Goal: Communication & Community: Answer question/provide support

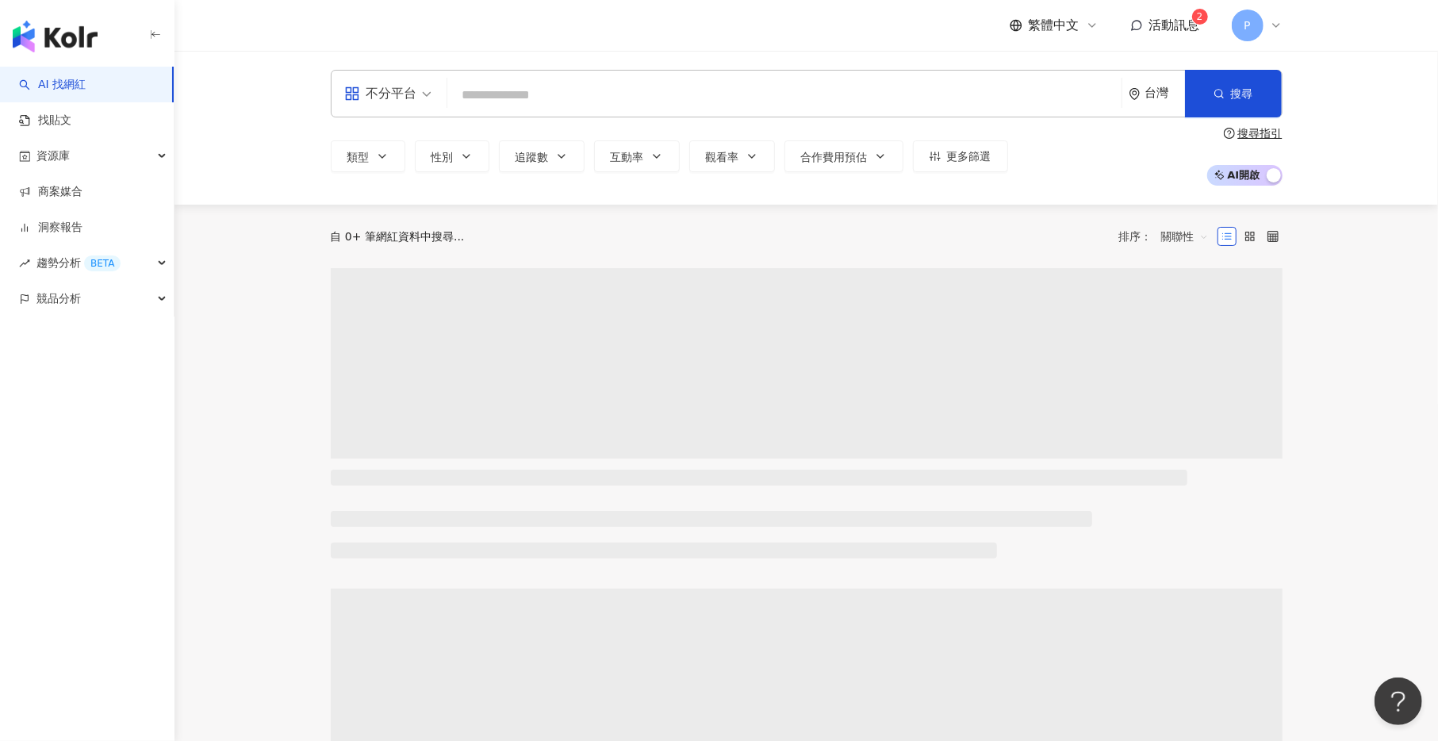
click at [1190, 20] on span "活動訊息" at bounding box center [1174, 24] width 51 height 15
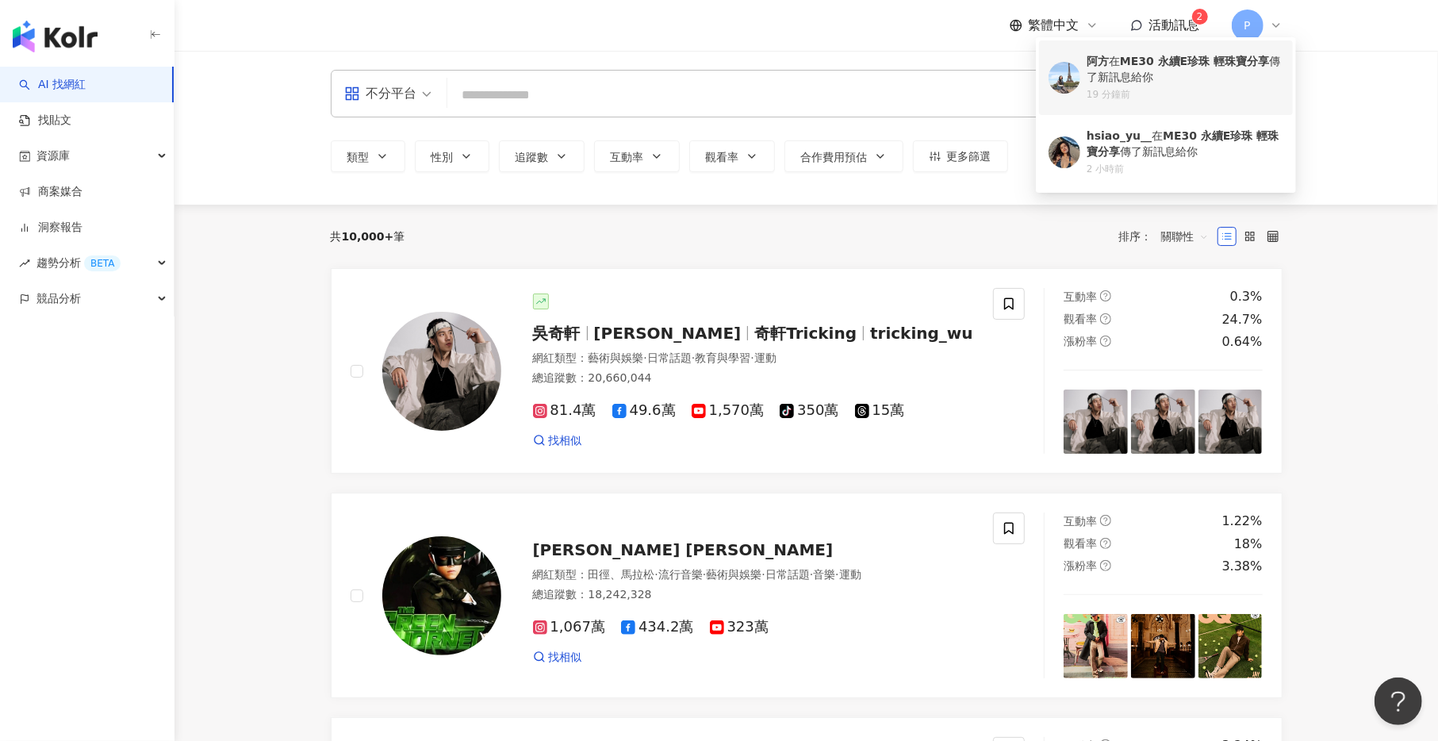
click at [1172, 82] on div "阿方 在 ME30 永續E珍珠 輕珠寶分享 傳了新訊息給你" at bounding box center [1185, 69] width 197 height 31
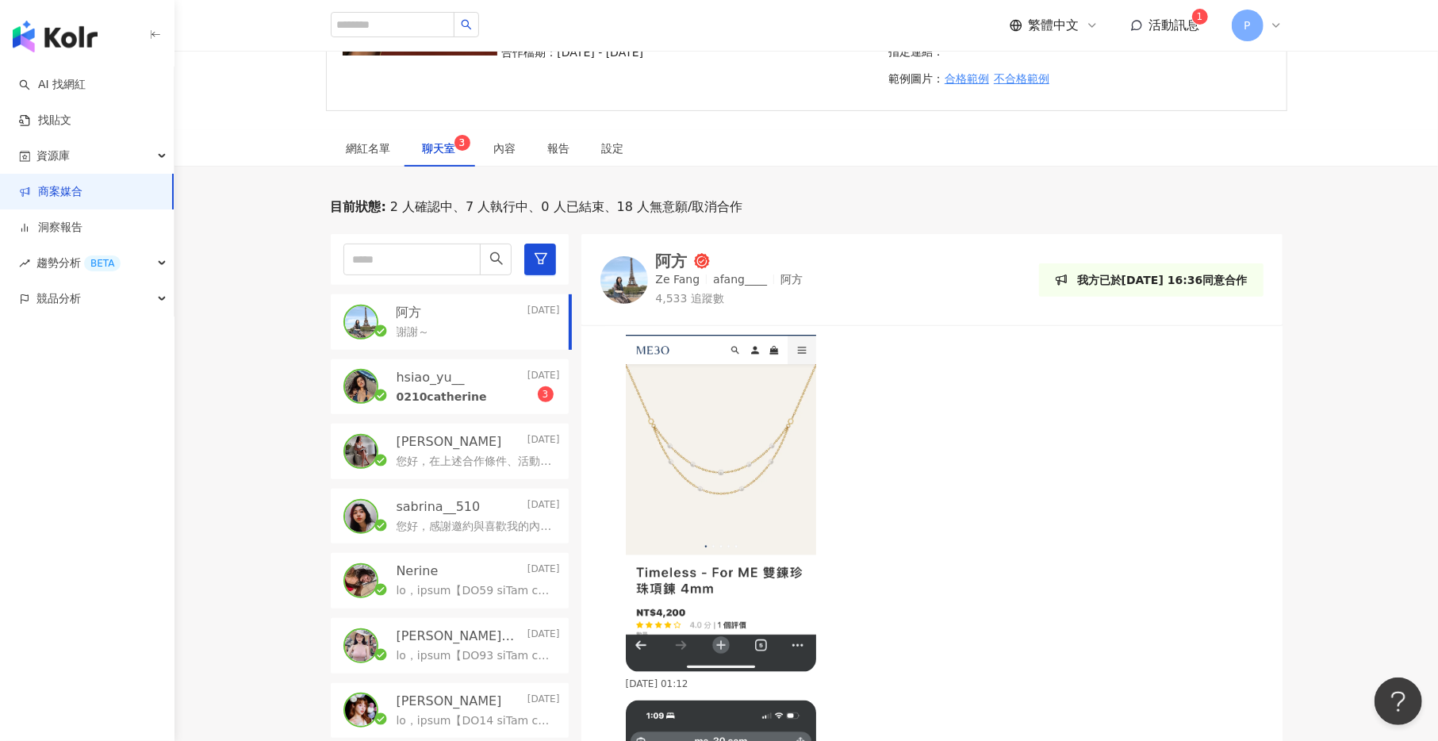
scroll to position [924, 0]
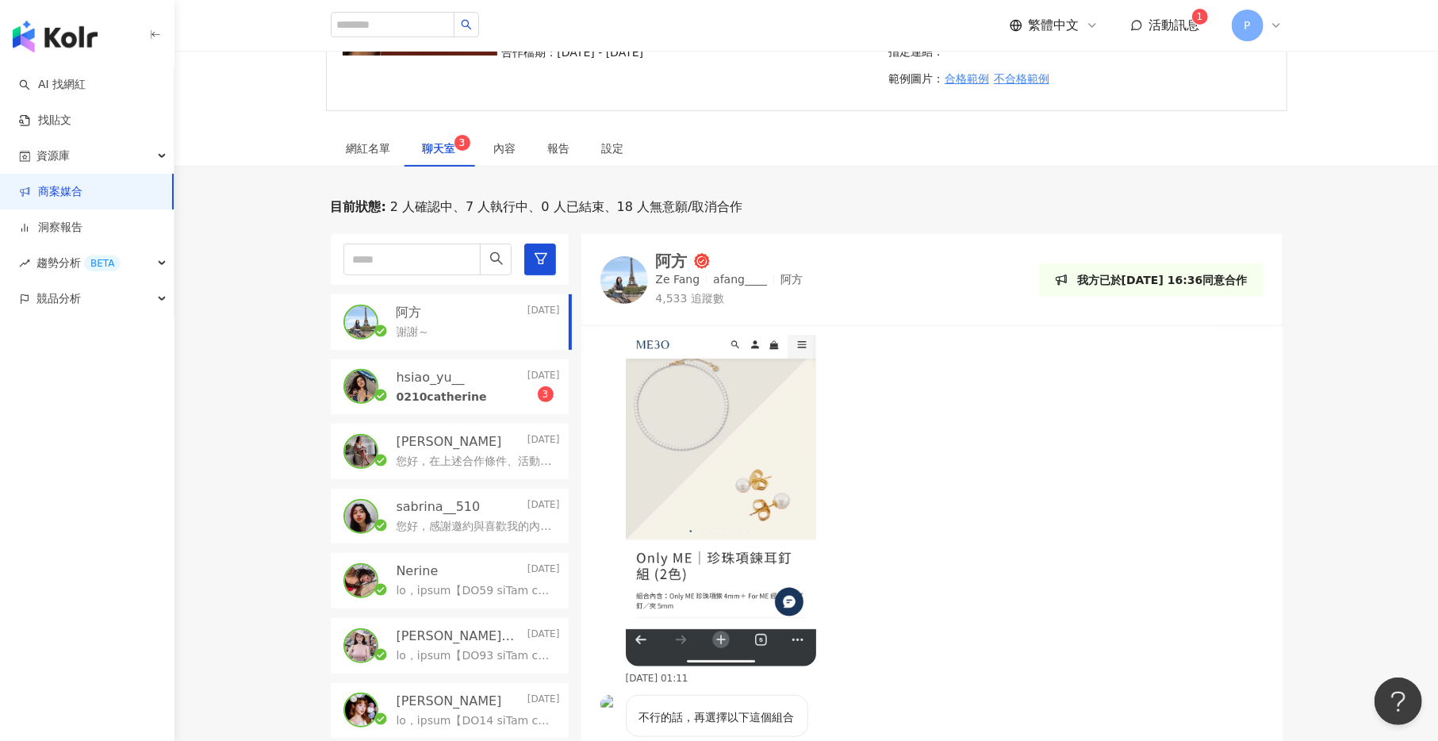
click at [666, 253] on div "阿方" at bounding box center [672, 261] width 32 height 16
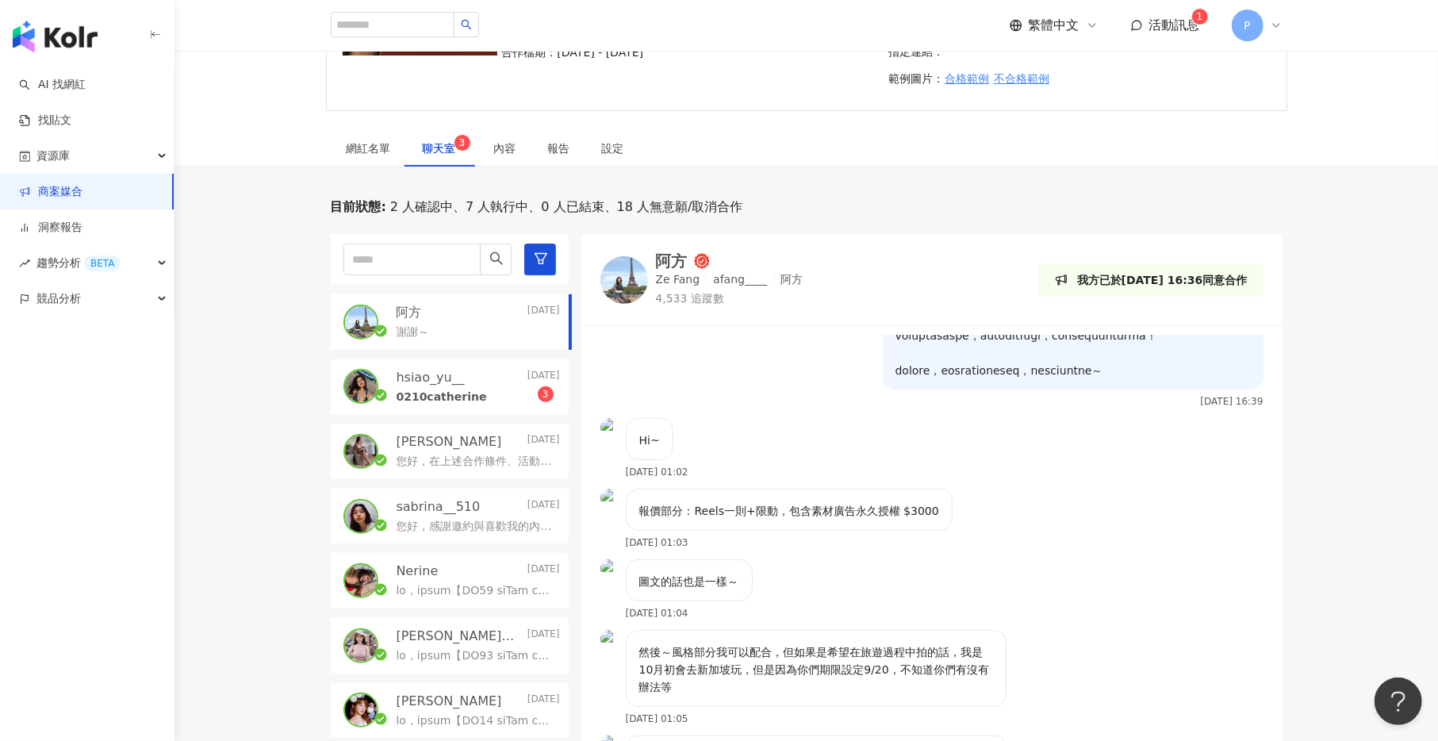
scroll to position [351, 0]
click at [438, 386] on div "0210catherine 3" at bounding box center [478, 395] width 163 height 19
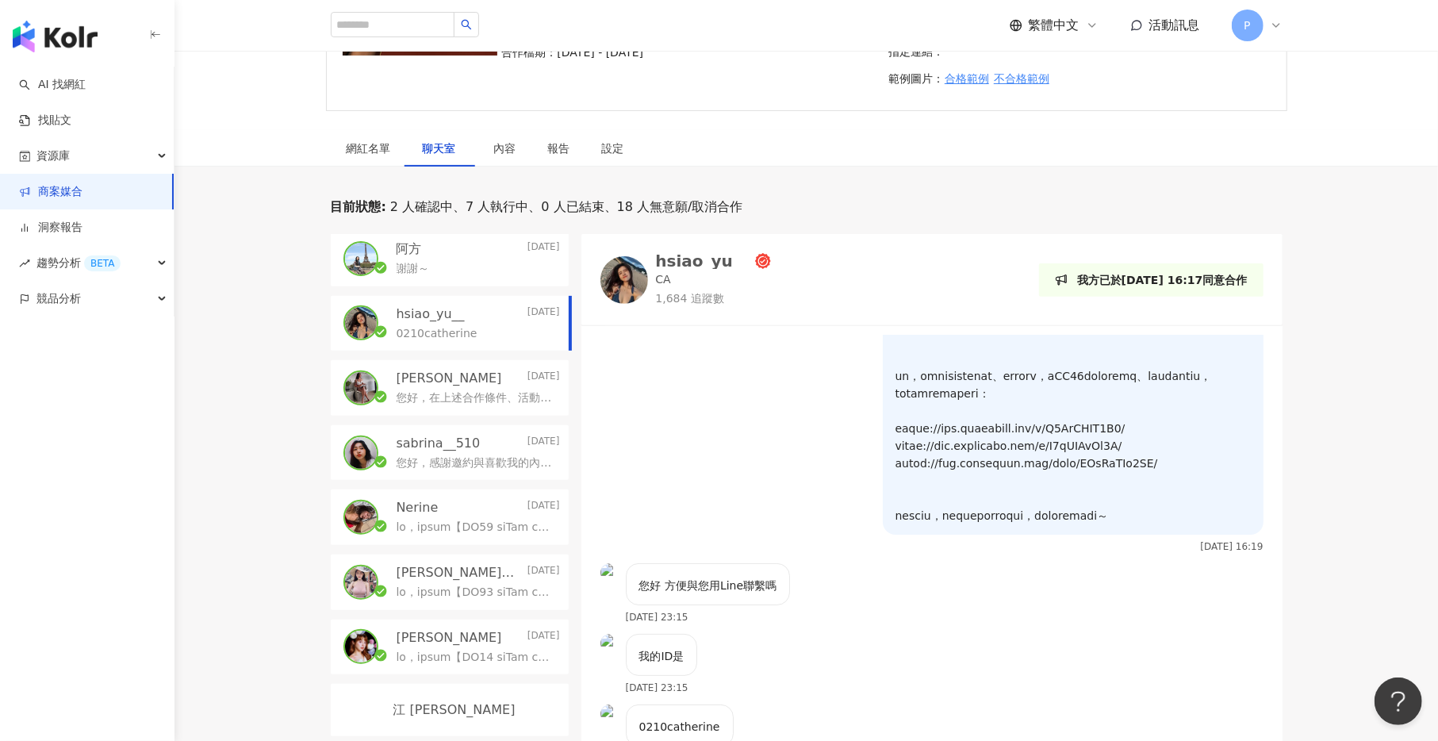
scroll to position [64, 0]
click at [444, 257] on div "謝謝～" at bounding box center [478, 266] width 163 height 19
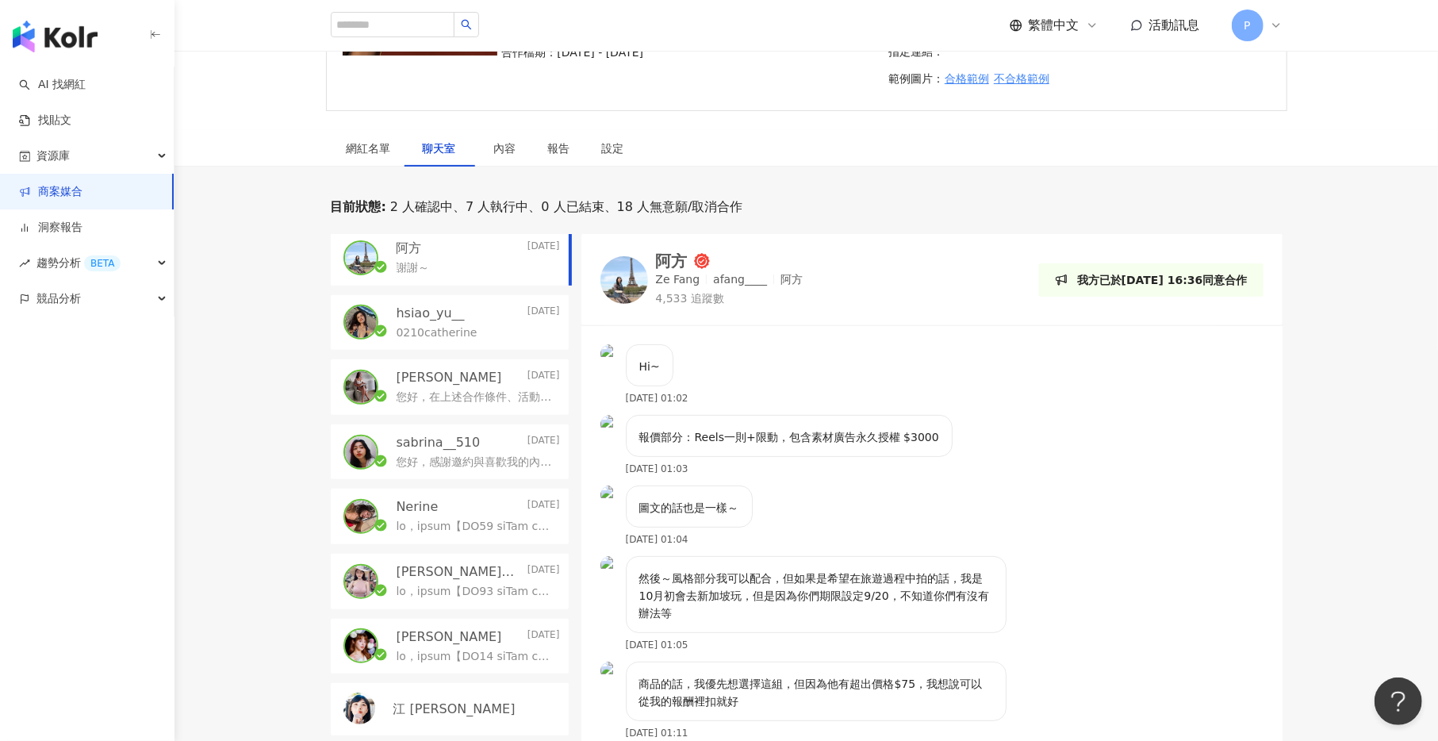
scroll to position [424, 0]
drag, startPoint x: 638, startPoint y: 451, endPoint x: 959, endPoint y: 449, distance: 321.3
click at [959, 449] on div "報價部分：Reels一則+限動，包含素材廣告永久授權 $3000 2025/8/30 01:03" at bounding box center [931, 453] width 701 height 71
copy p "報價部分：Reels一則+限動，包含素材廣告永久授權 $3000"
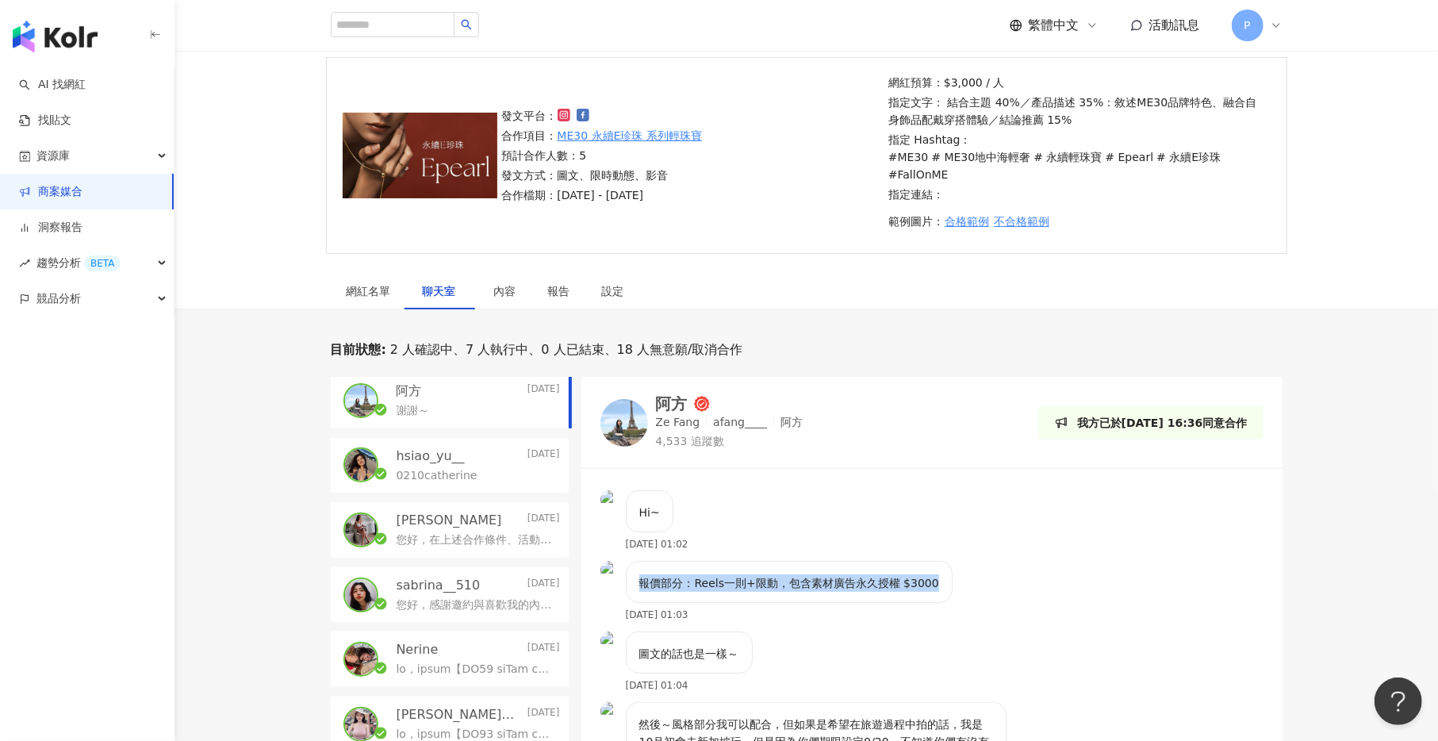
scroll to position [112, 0]
click at [366, 274] on div "網紅名單" at bounding box center [369, 292] width 76 height 36
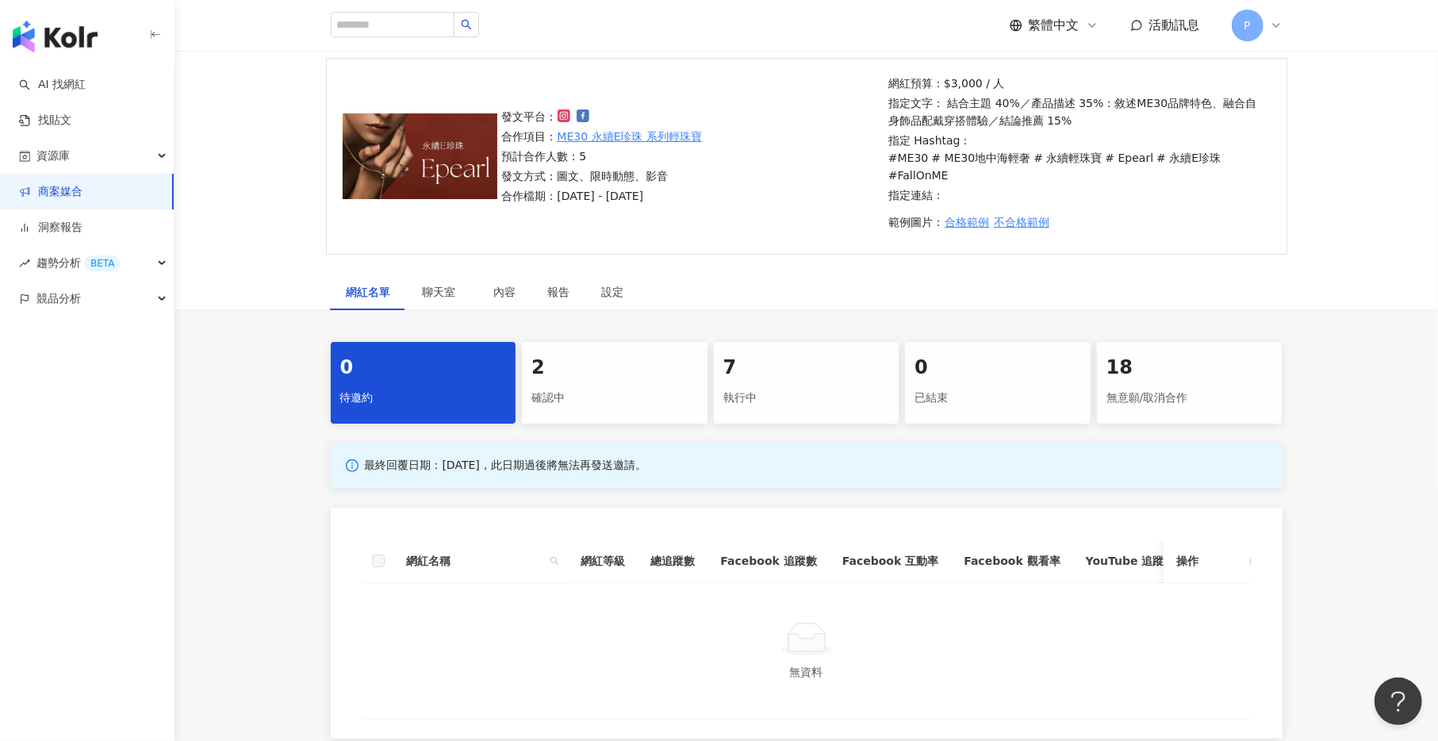
click at [641, 385] on div "確認中" at bounding box center [614, 398] width 167 height 27
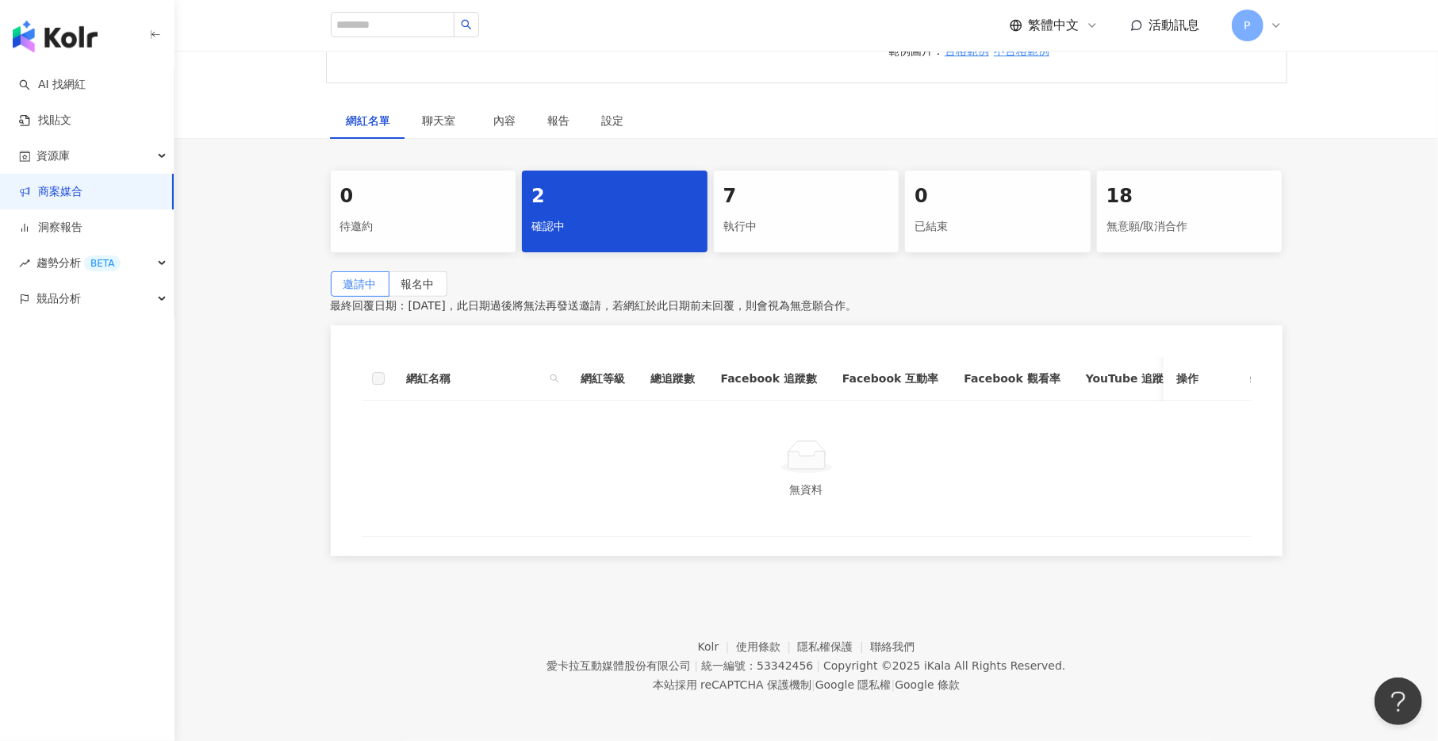
scroll to position [282, 0]
click at [471, 278] on div "邀請中 報名中 最終回覆日期：2025/9/20，此日期過後將無法再發送邀請，若網紅於此日期前未回覆，則會視為無意願合作。 網紅名稱 網紅等級 總追蹤數 Fa…" at bounding box center [807, 414] width 952 height 285
click at [447, 274] on label "報名中" at bounding box center [418, 284] width 58 height 25
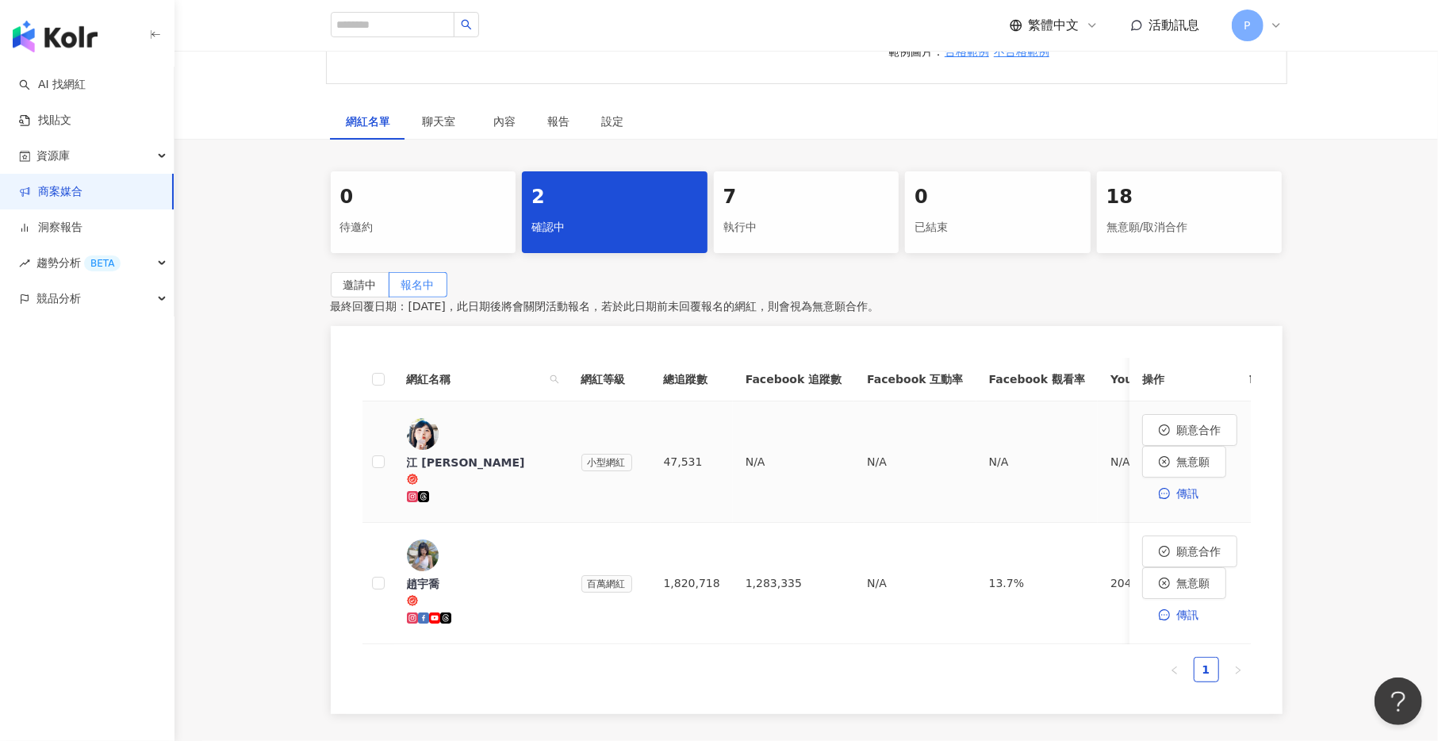
click at [543, 455] on span "江 溫 蒂" at bounding box center [481, 470] width 149 height 31
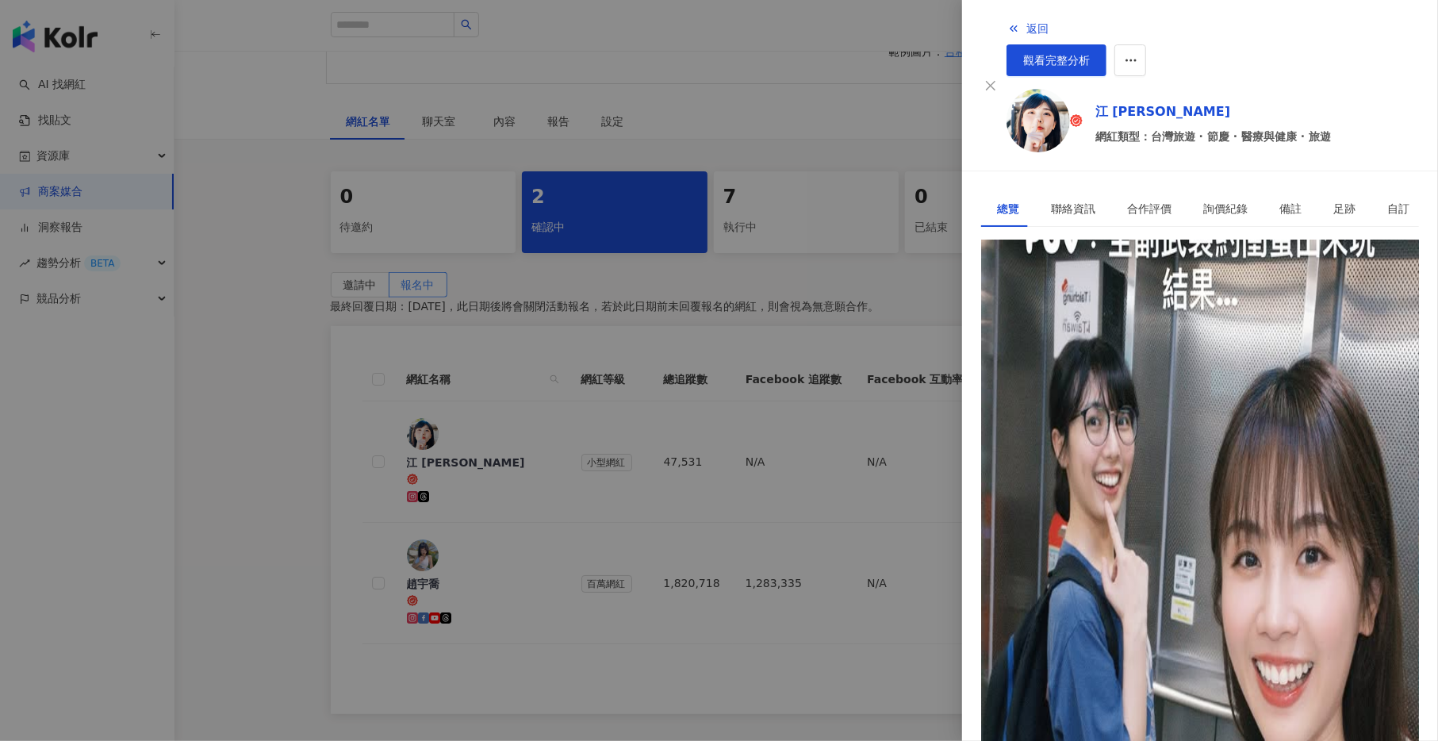
click at [1051, 303] on div "https://www.instagram.com/_wens_0/" at bounding box center [1059, 311] width 124 height 17
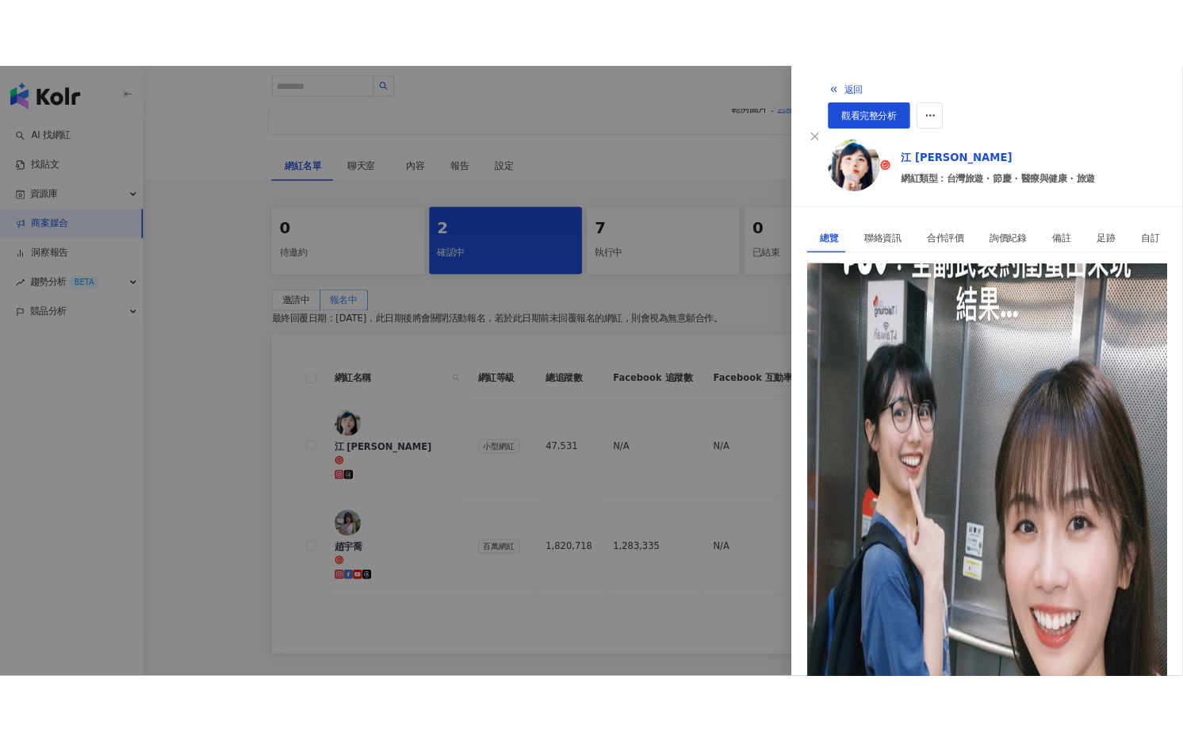
scroll to position [245, 0]
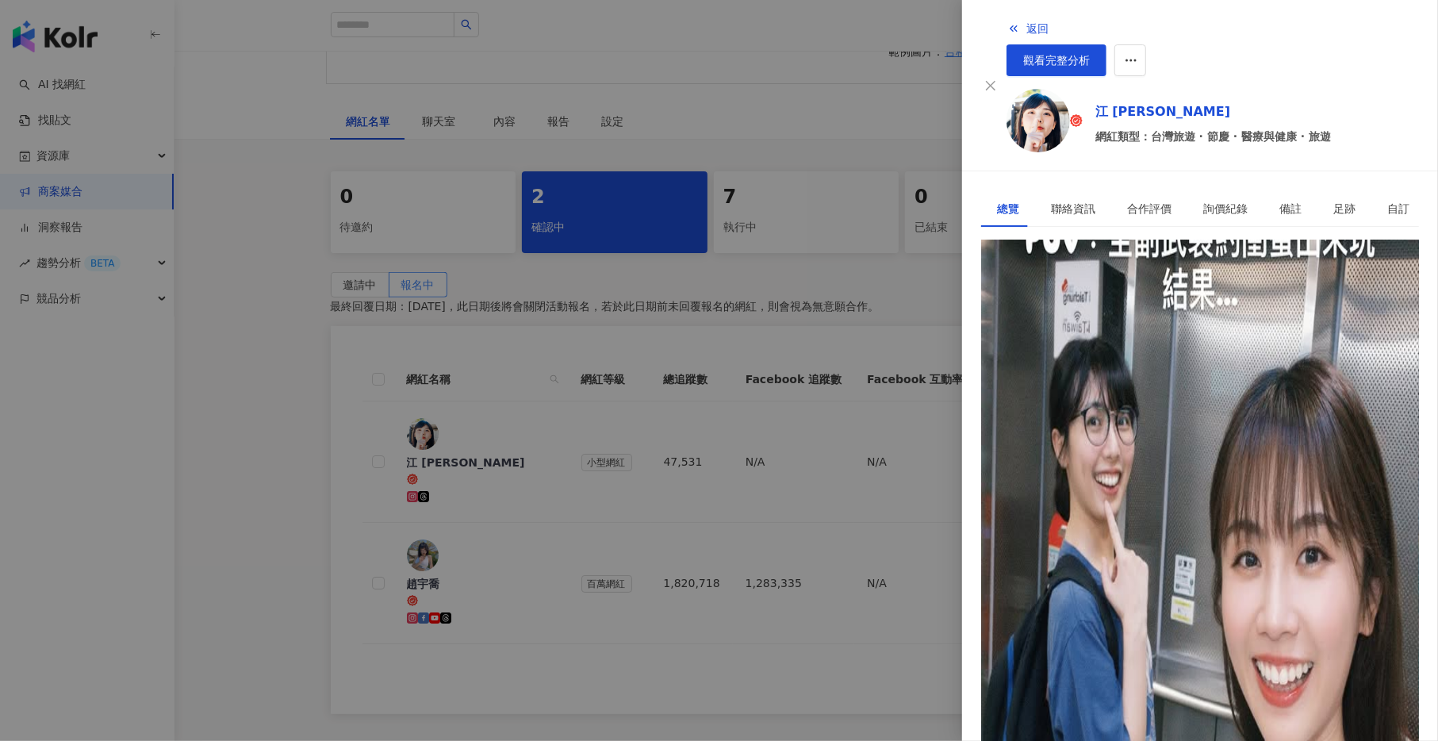
click at [696, 627] on div at bounding box center [719, 370] width 1438 height 741
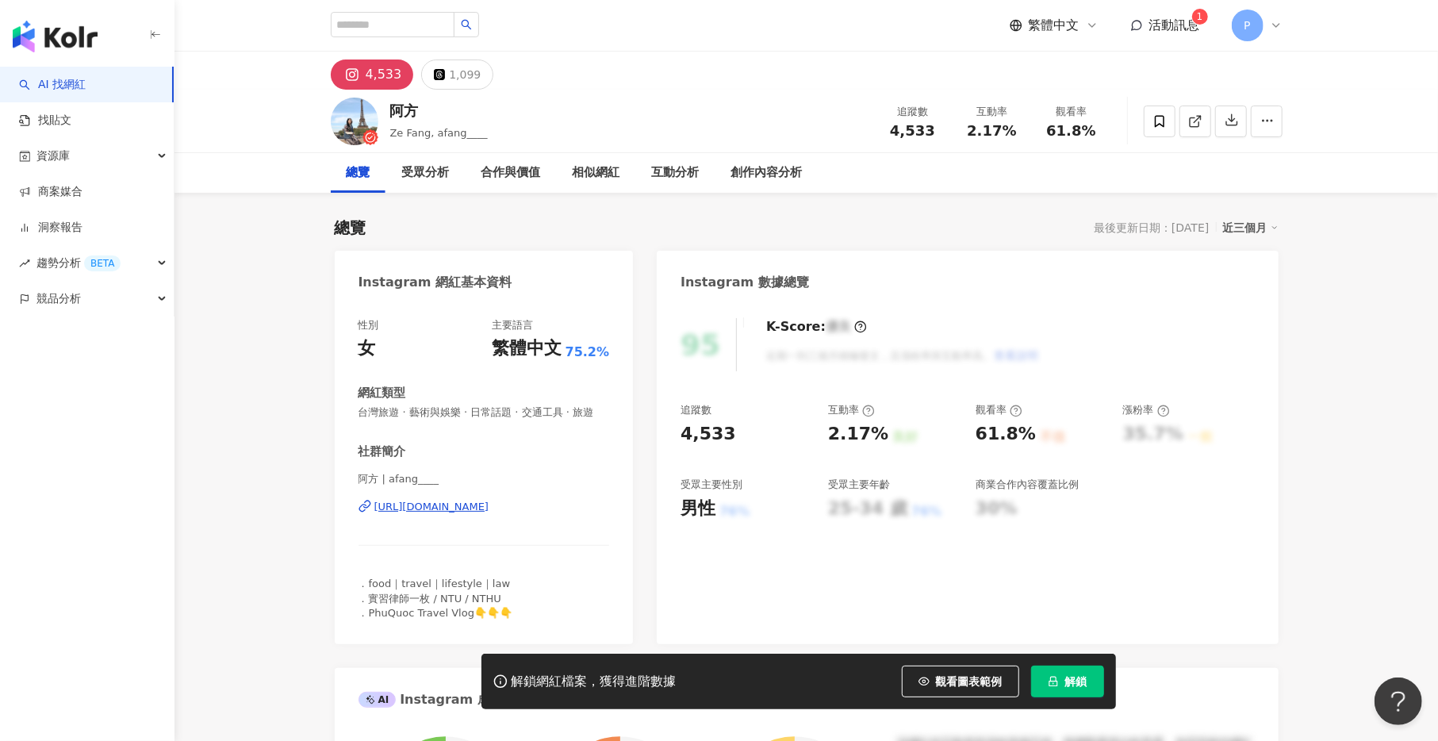
click at [478, 500] on div "[URL][DOMAIN_NAME]" at bounding box center [431, 507] width 115 height 14
